Goal: Task Accomplishment & Management: Use online tool/utility

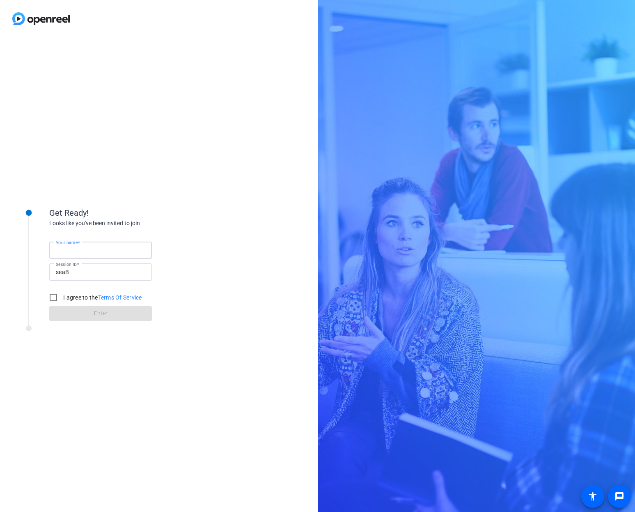
click at [108, 251] on input "Your name" at bounding box center [101, 250] width 90 height 10
type input "[PERSON_NAME]"
click at [62, 297] on div at bounding box center [54, 297] width 20 height 20
checkbox input "true"
click at [80, 316] on span at bounding box center [100, 313] width 103 height 20
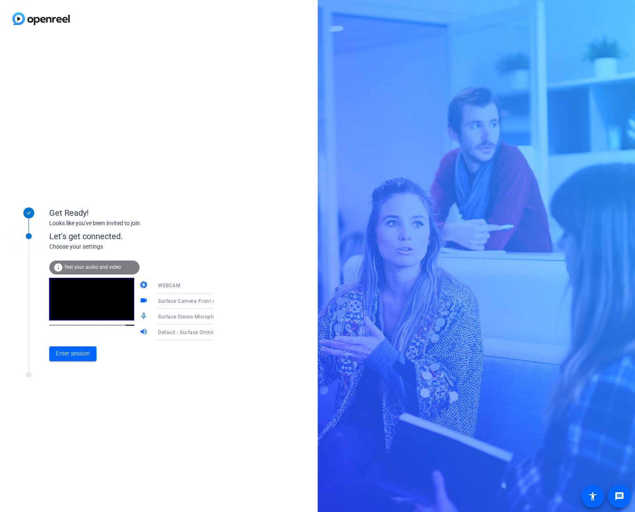
click at [82, 364] on div "Enter session" at bounding box center [139, 353] width 181 height 27
click at [83, 357] on span "Enter session" at bounding box center [73, 353] width 34 height 9
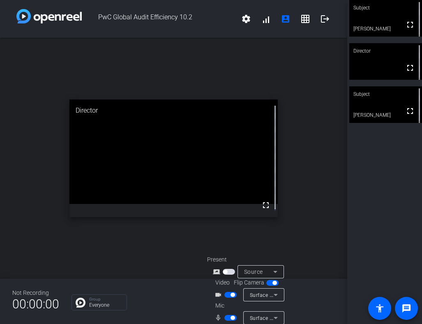
click at [292, 185] on div "open_in_new Director fullscreen" at bounding box center [173, 158] width 347 height 241
